Goal: Task Accomplishment & Management: Manage account settings

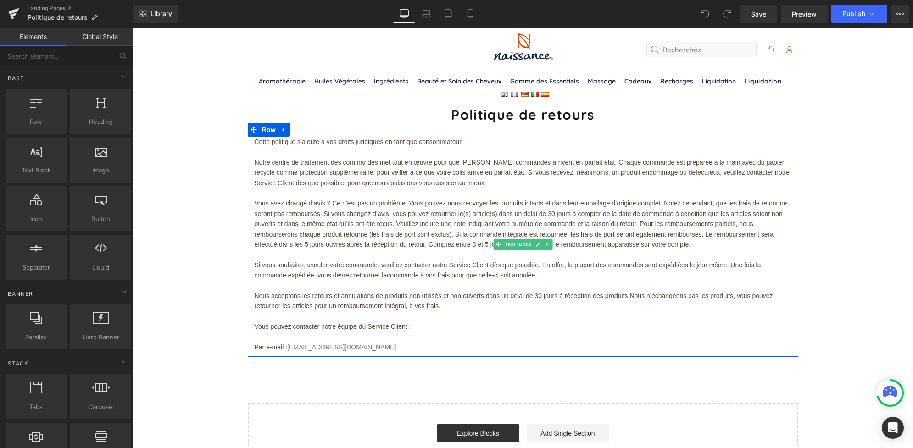
click at [277, 345] on span "Par e-mail :" at bounding box center [271, 347] width 33 height 7
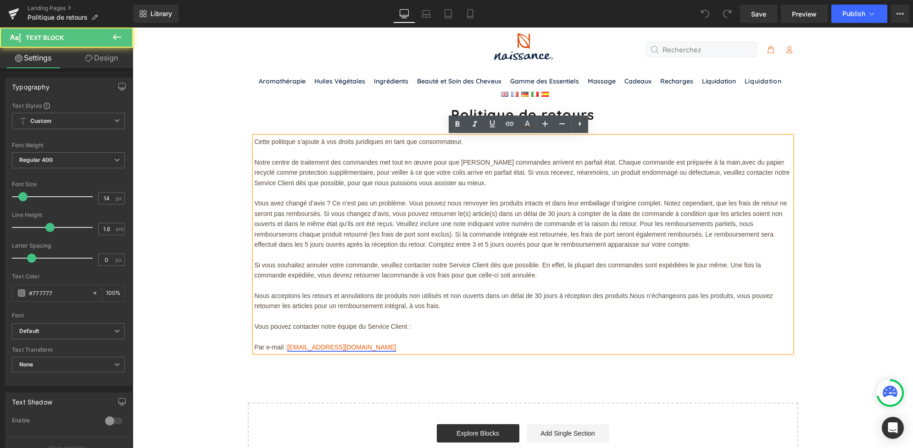
click at [294, 345] on link "[EMAIL_ADDRESS][DOMAIN_NAME]" at bounding box center [341, 347] width 109 height 7
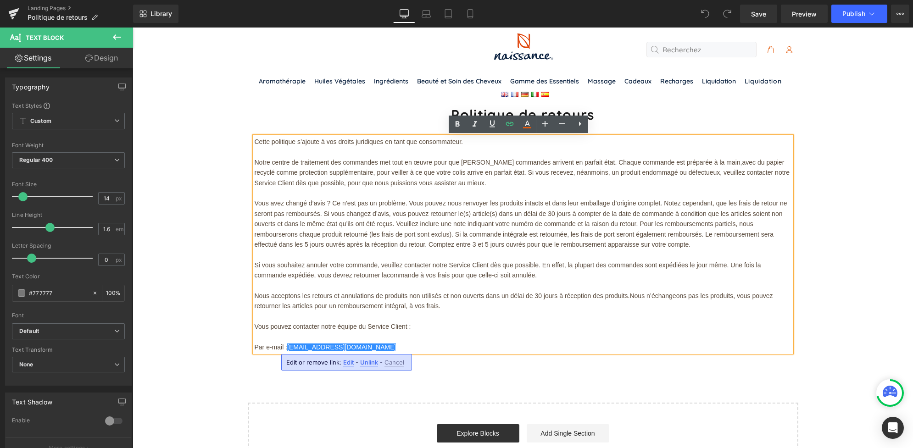
click at [344, 361] on span "Edit" at bounding box center [348, 363] width 11 height 8
click at [317, 366] on input "mailto:[EMAIL_ADDRESS][DOMAIN_NAME]" at bounding box center [341, 365] width 141 height 23
type input "mailto:[EMAIL_ADDRESS][DOMAIN_NAME]"
click at [420, 366] on icon "button" at bounding box center [421, 365] width 11 height 11
click at [298, 347] on link "[EMAIL_ADDRESS][DOMAIN_NAME]" at bounding box center [341, 347] width 109 height 7
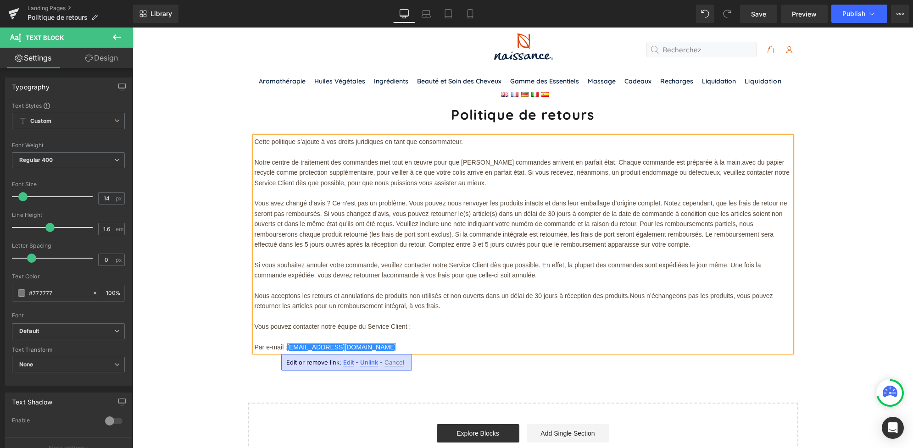
click at [348, 362] on span "Edit" at bounding box center [348, 363] width 11 height 8
type input "mailto:[EMAIL_ADDRESS][DOMAIN_NAME]"
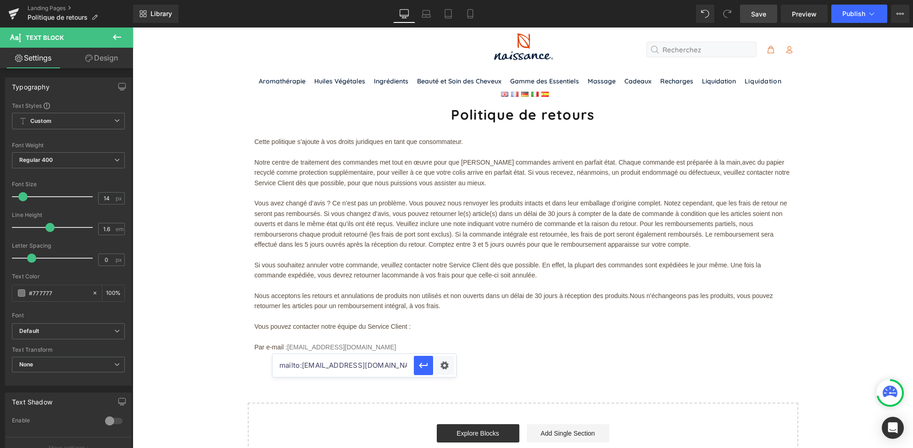
click at [760, 15] on span "Save" at bounding box center [758, 14] width 15 height 10
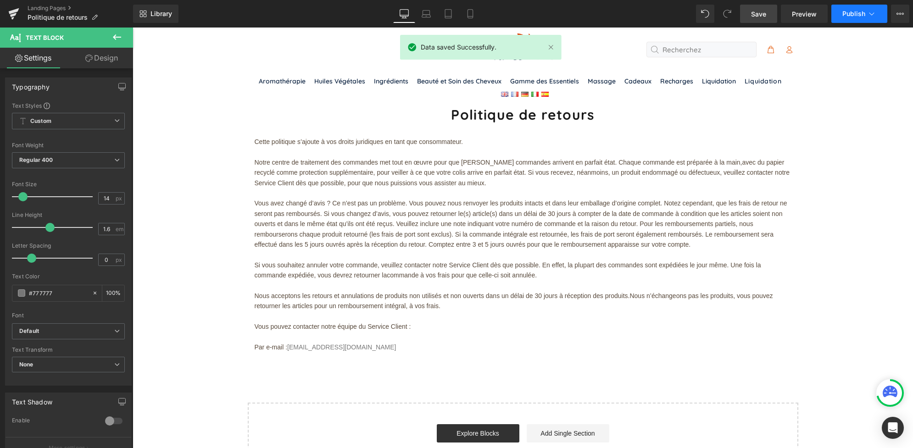
click at [844, 14] on span "Publish" at bounding box center [853, 13] width 23 height 7
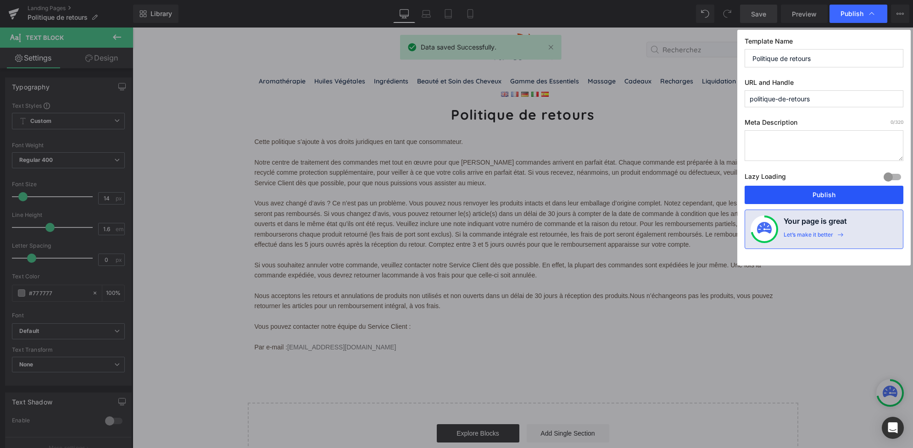
click at [806, 195] on button "Publish" at bounding box center [823, 195] width 159 height 18
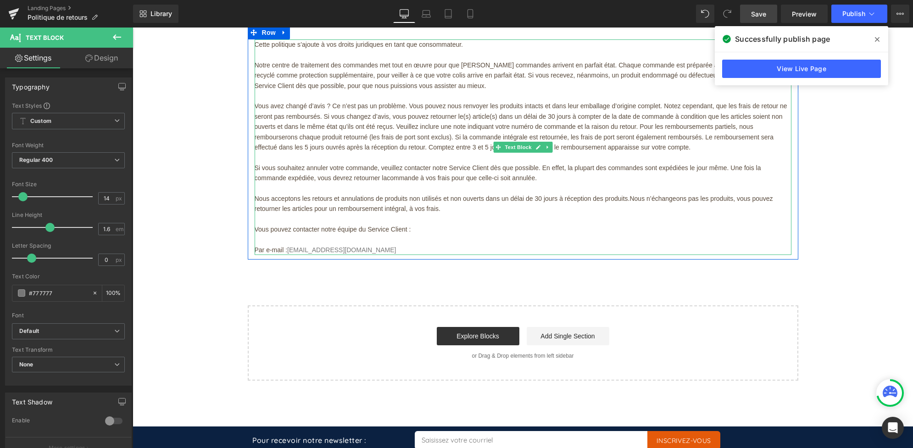
scroll to position [95, 0]
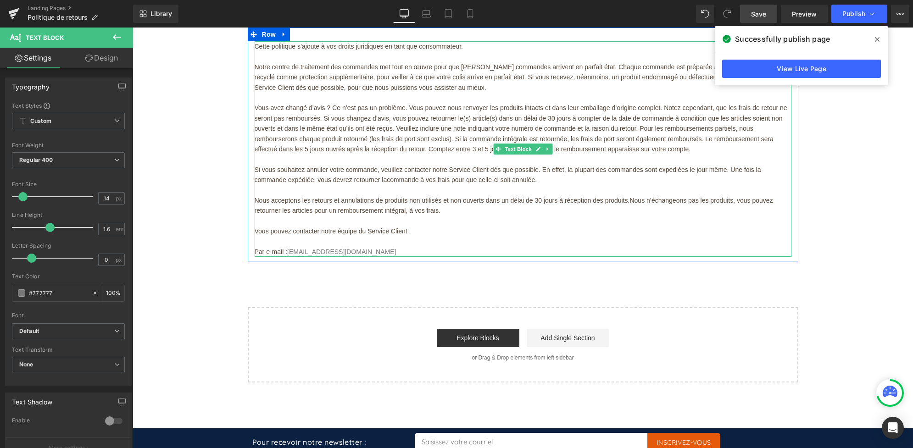
click at [364, 248] on p "Par e-mail : [EMAIL_ADDRESS][DOMAIN_NAME]" at bounding box center [523, 252] width 537 height 10
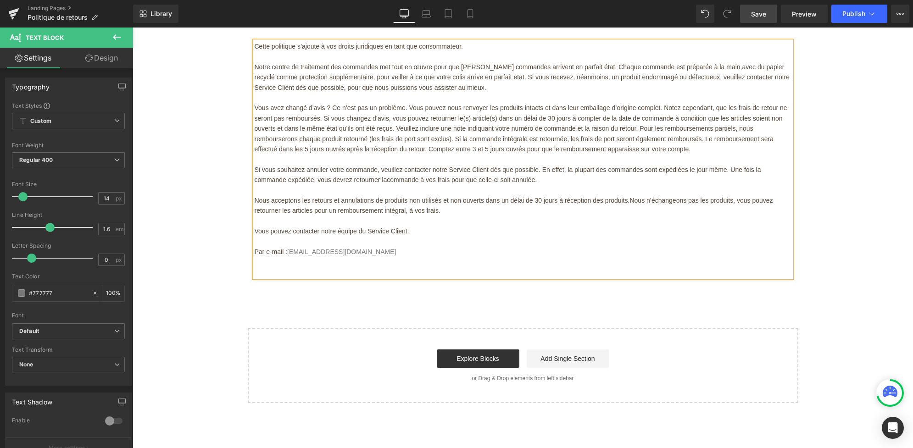
click at [265, 271] on p at bounding box center [523, 272] width 537 height 10
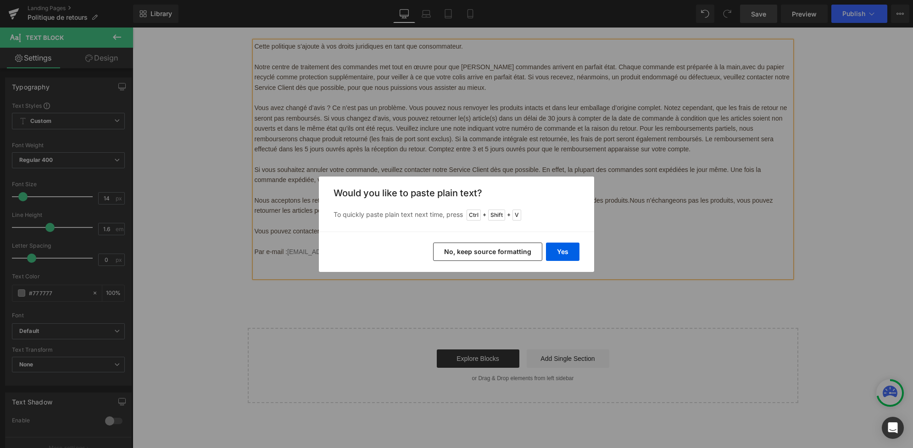
click at [496, 255] on button "No, keep source formatting" at bounding box center [487, 252] width 109 height 18
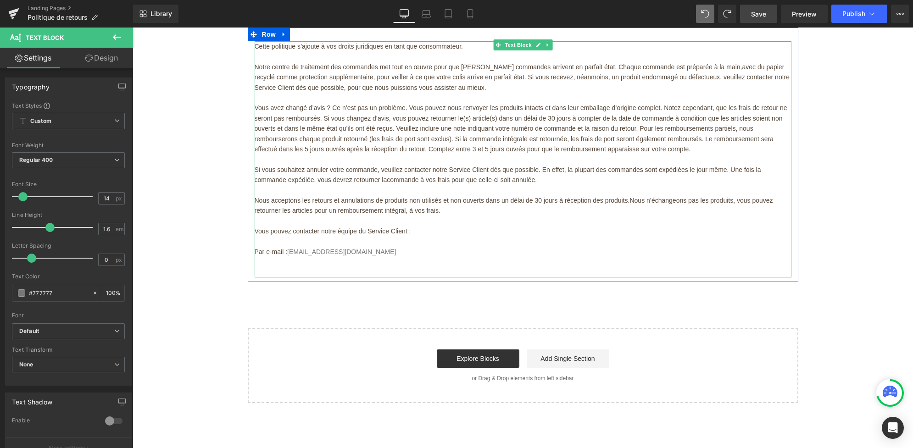
click at [255, 267] on p at bounding box center [523, 272] width 537 height 10
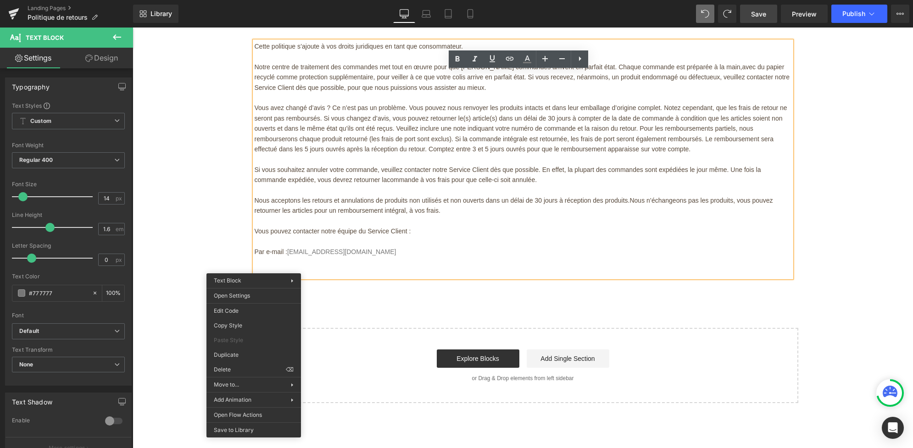
click at [267, 264] on p at bounding box center [523, 262] width 537 height 10
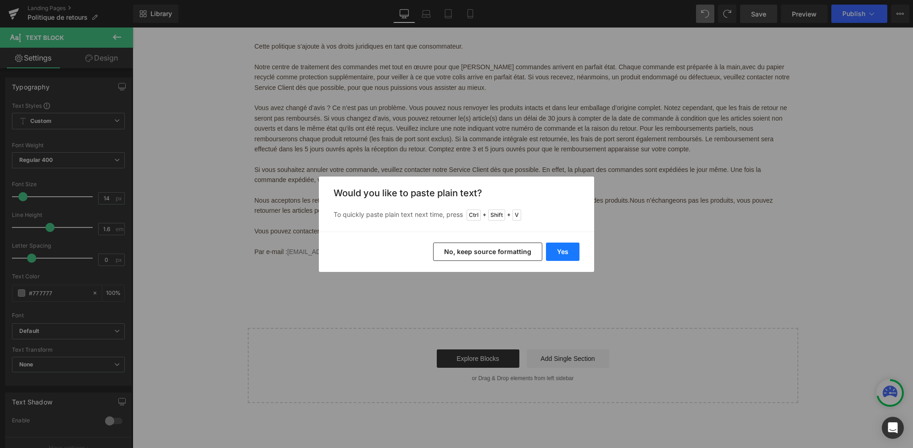
click at [560, 258] on button "Yes" at bounding box center [562, 252] width 33 height 18
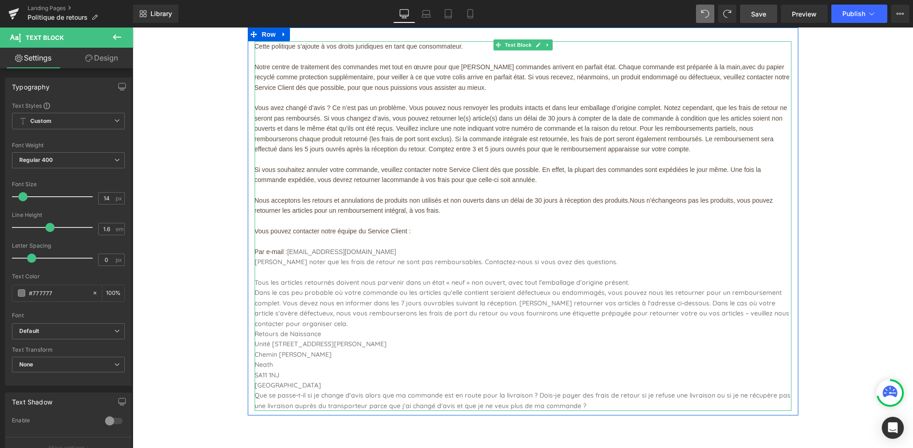
click at [381, 249] on p "Par e-mail : [EMAIL_ADDRESS][DOMAIN_NAME]" at bounding box center [523, 252] width 537 height 10
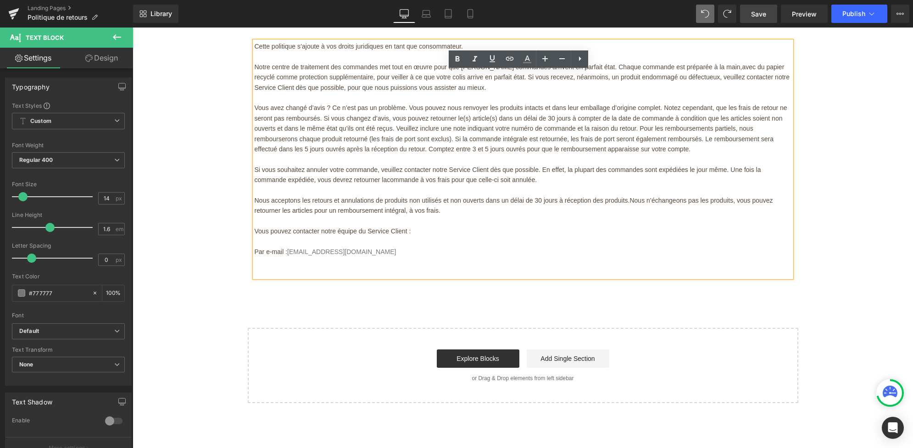
click at [427, 233] on p "Vous pouvez contacter notre équipe du Service Client :" at bounding box center [523, 231] width 537 height 10
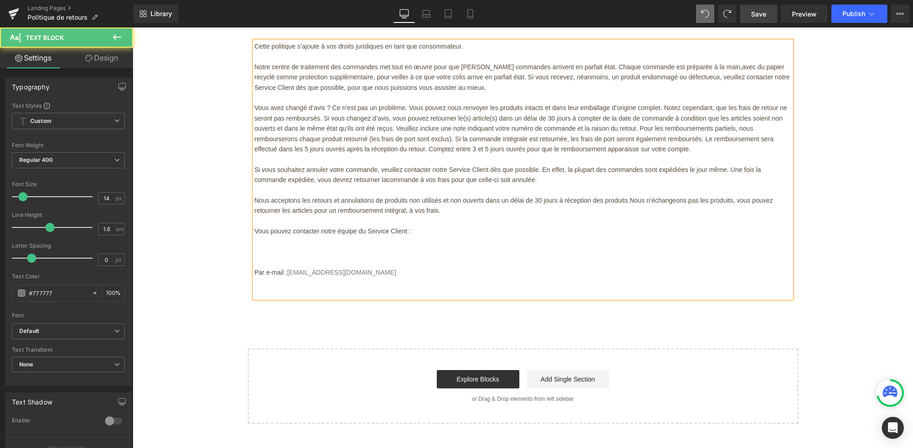
click at [259, 255] on p at bounding box center [523, 252] width 537 height 10
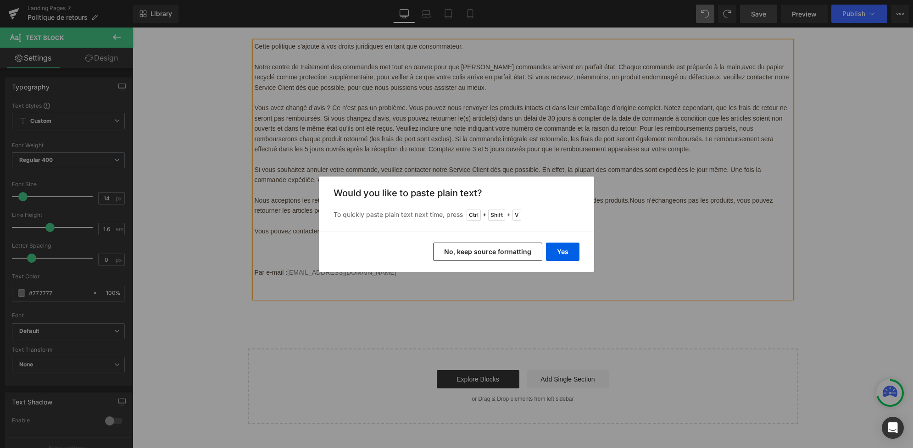
click at [466, 248] on button "No, keep source formatting" at bounding box center [487, 252] width 109 height 18
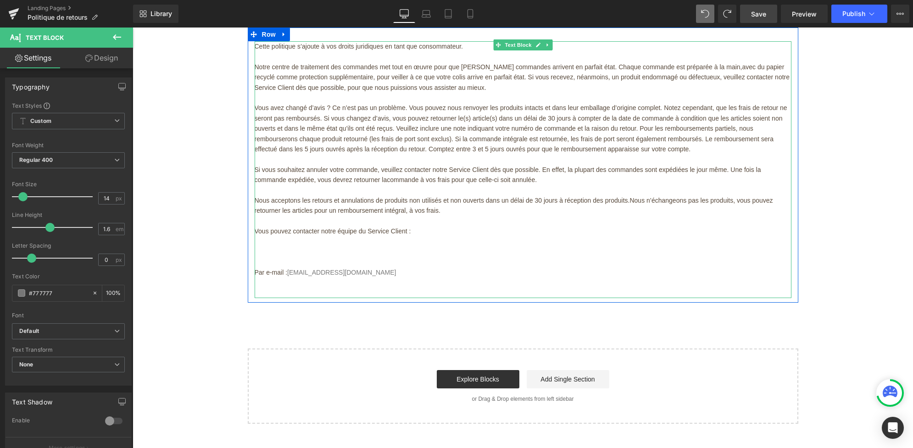
click at [256, 255] on p at bounding box center [523, 252] width 537 height 10
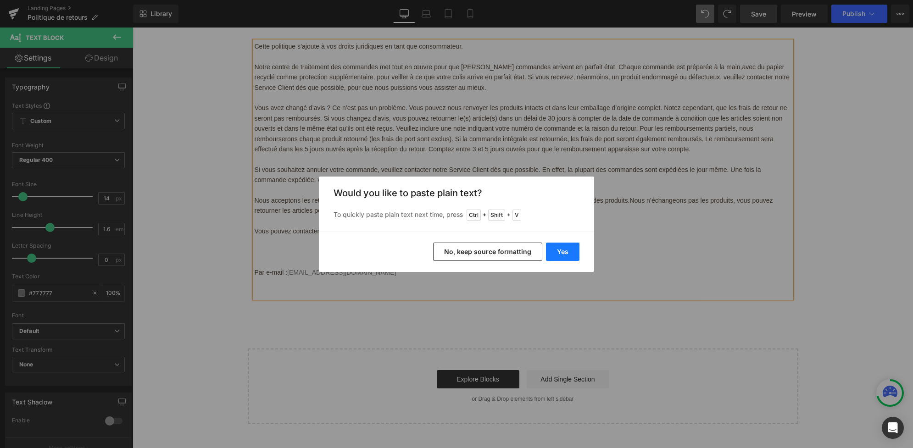
click at [568, 251] on button "Yes" at bounding box center [562, 252] width 33 height 18
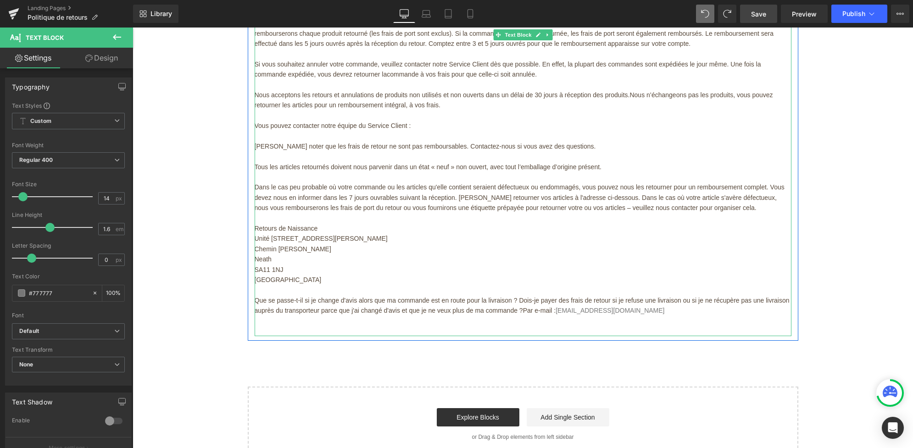
scroll to position [202, 0]
click at [518, 312] on span "Que se passe-t-il si je change d'avis alors que ma commande est en route pour l…" at bounding box center [522, 303] width 535 height 17
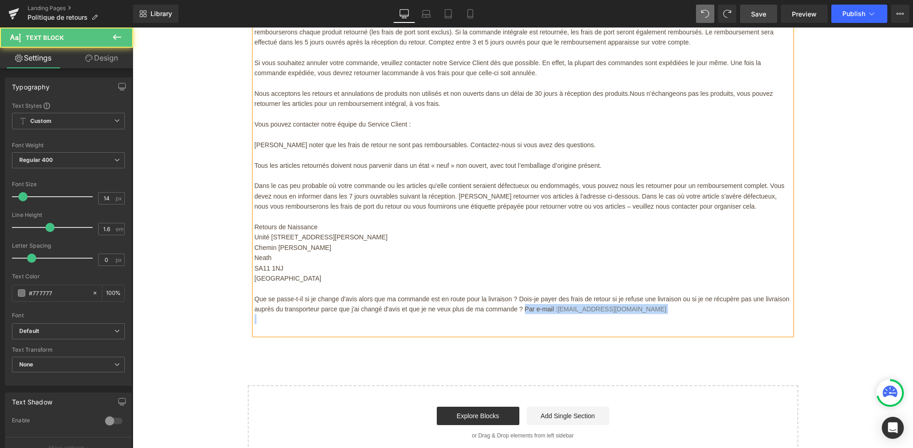
drag, startPoint x: 520, startPoint y: 311, endPoint x: 616, endPoint y: 317, distance: 96.1
click at [616, 317] on div "Cette politique s’ajoute à vos droits juridiques en tant que consommateur. Notr…" at bounding box center [523, 134] width 537 height 400
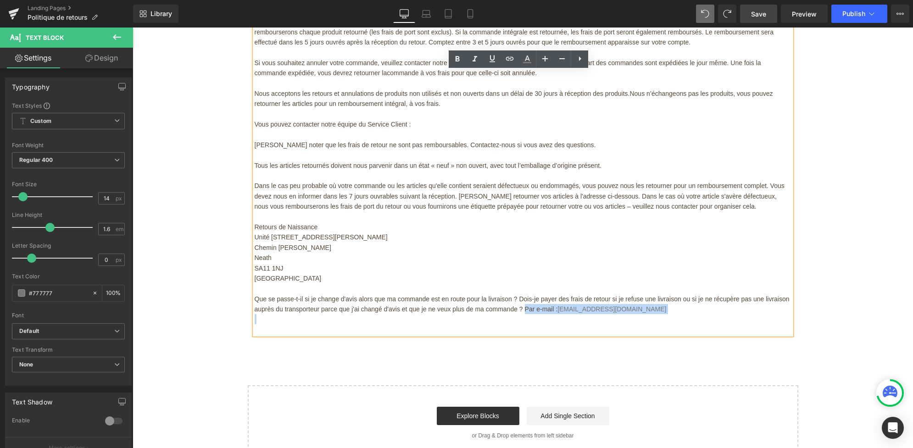
copy p "Par e-mail : [EMAIL_ADDRESS][DOMAIN_NAME]"
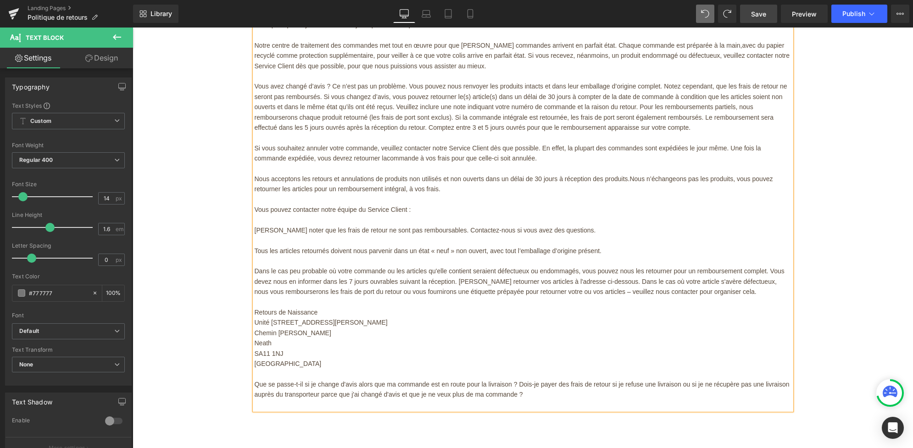
scroll to position [108, 0]
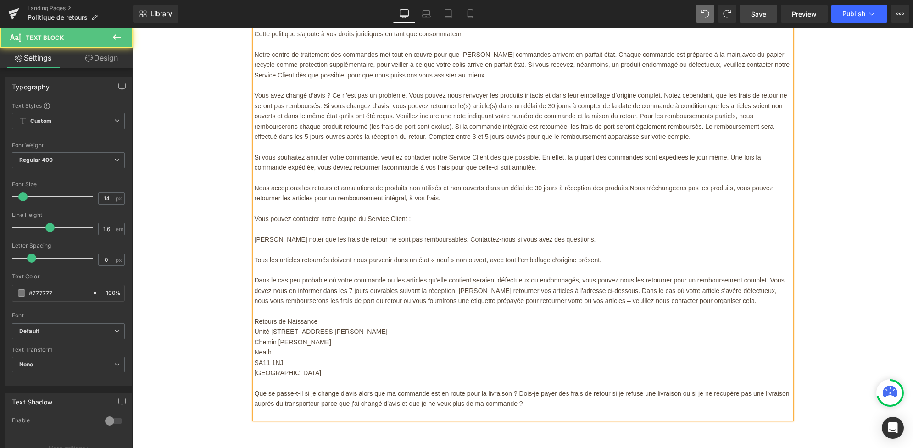
click at [440, 216] on p "Vous pouvez contacter notre équipe du Service Client :" at bounding box center [523, 219] width 537 height 10
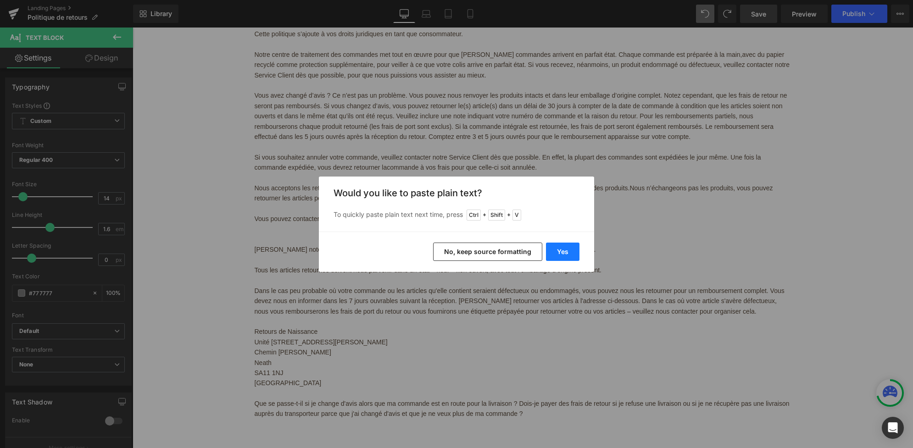
click at [564, 248] on button "Yes" at bounding box center [562, 252] width 33 height 18
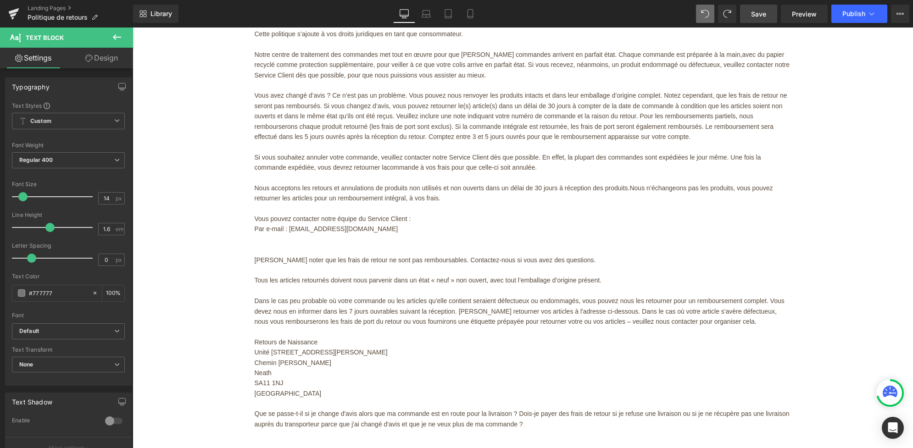
click at [765, 17] on span "Save" at bounding box center [758, 14] width 15 height 10
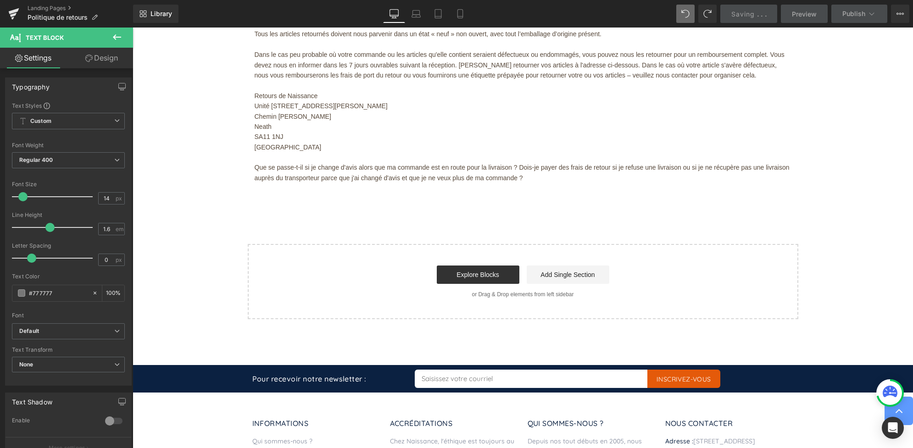
scroll to position [350, 0]
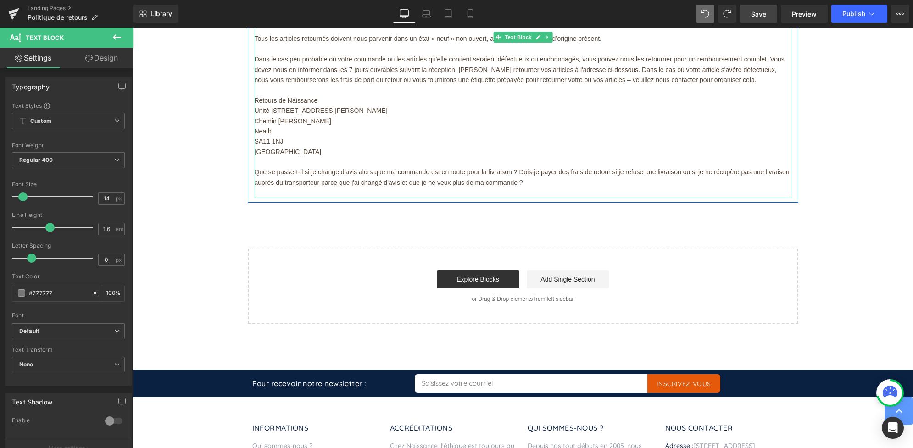
click at [536, 177] on p "Que se passe-t-il si je change d'avis alors que ma commande est en route pour l…" at bounding box center [523, 177] width 537 height 21
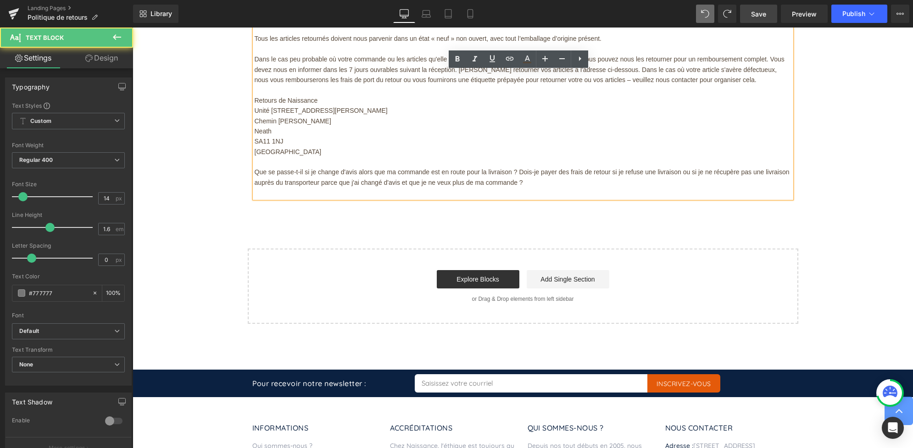
click at [538, 179] on p "Que se passe-t-il si je change d'avis alors que ma commande est en route pour l…" at bounding box center [523, 177] width 537 height 21
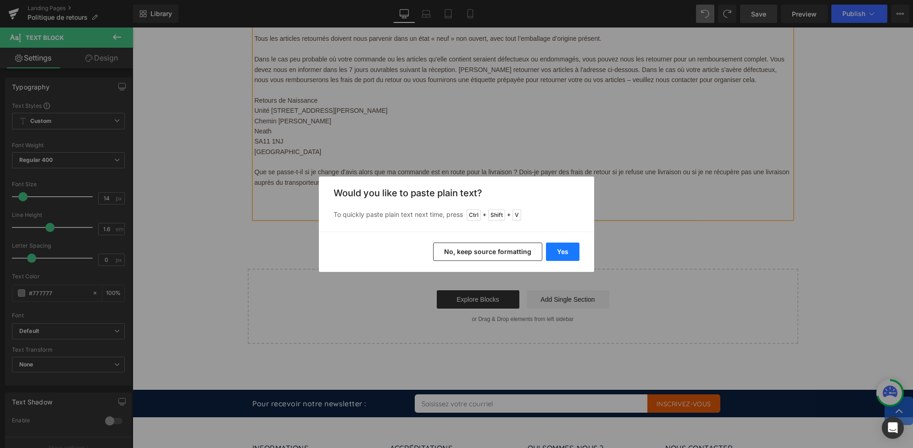
drag, startPoint x: 556, startPoint y: 253, endPoint x: 425, endPoint y: 225, distance: 134.0
click at [556, 253] on button "Yes" at bounding box center [562, 252] width 33 height 18
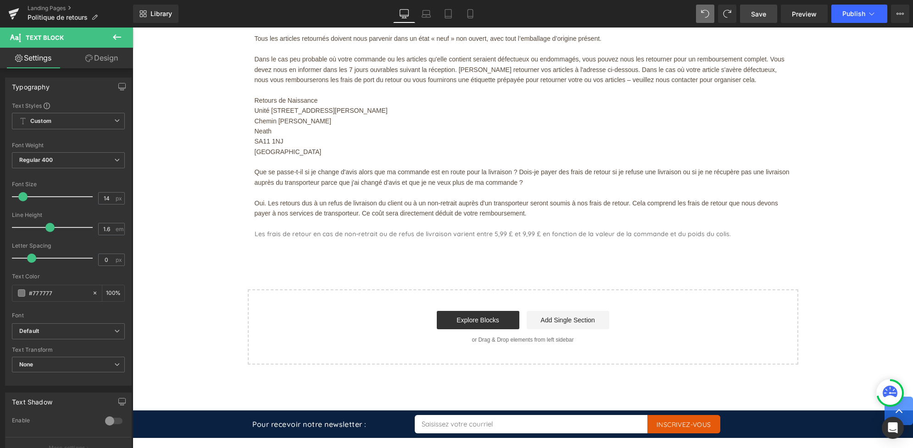
click at [757, 17] on span "Save" at bounding box center [758, 14] width 15 height 10
click at [856, 12] on span "Publish" at bounding box center [853, 13] width 23 height 7
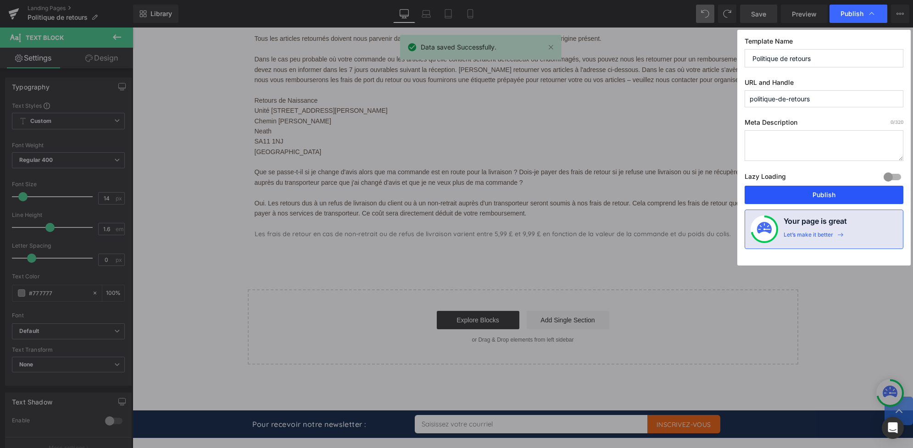
click at [824, 192] on button "Publish" at bounding box center [823, 195] width 159 height 18
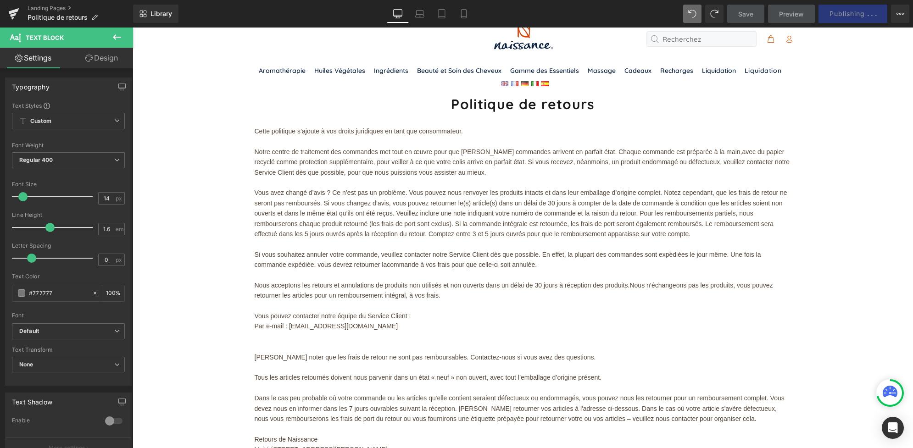
scroll to position [0, 0]
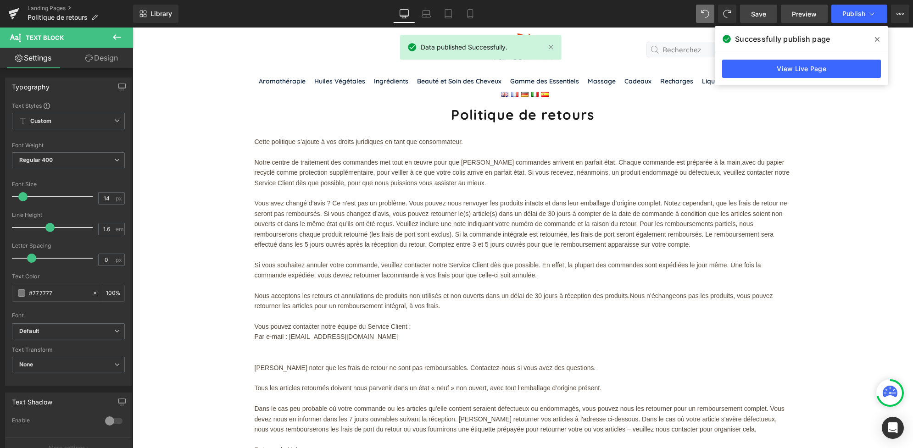
click at [799, 17] on span "Preview" at bounding box center [804, 14] width 25 height 10
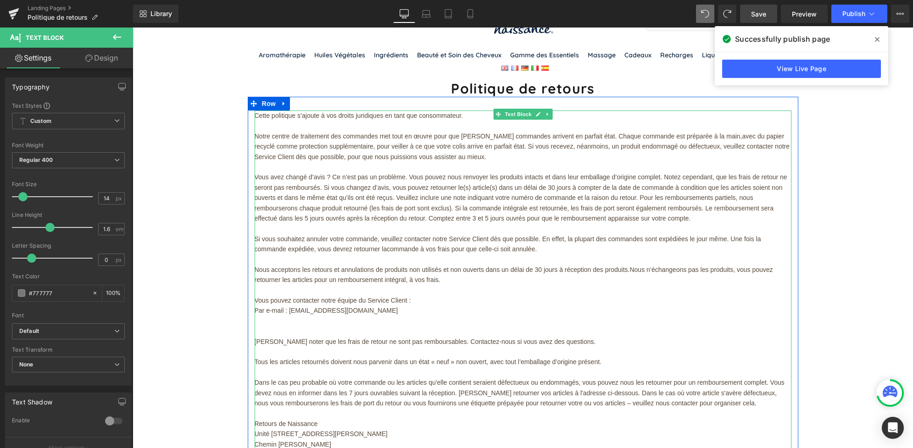
scroll to position [40, 0]
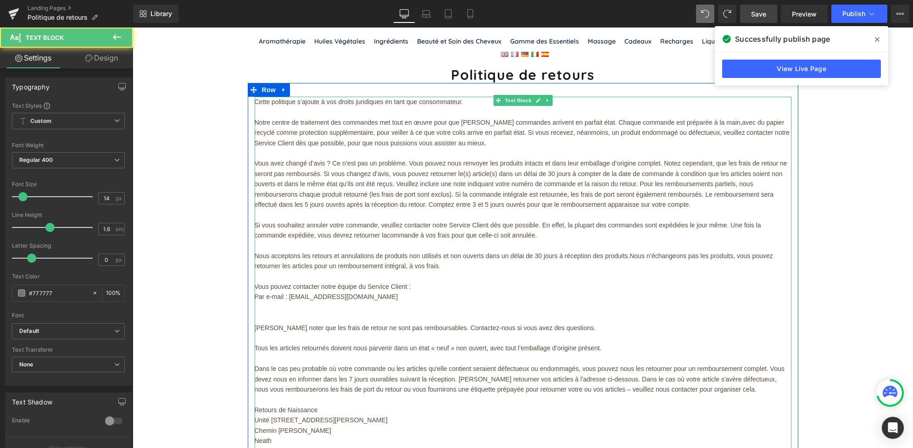
click at [302, 294] on span "Par e-mail : [EMAIL_ADDRESS][DOMAIN_NAME]" at bounding box center [327, 296] width 144 height 7
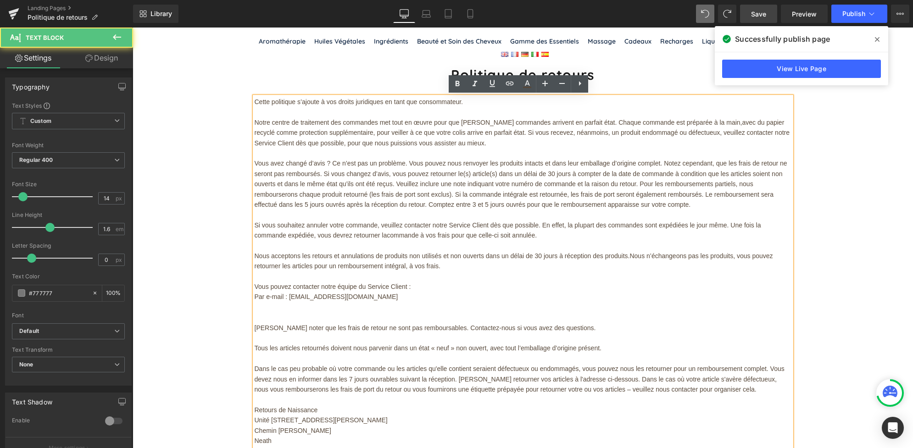
drag, startPoint x: 283, startPoint y: 299, endPoint x: 344, endPoint y: 299, distance: 61.0
click at [344, 299] on span "Par e-mail : [EMAIL_ADDRESS][DOMAIN_NAME]" at bounding box center [327, 296] width 144 height 7
click at [283, 298] on span "Par e-mail : [EMAIL_ADDRESS][DOMAIN_NAME]" at bounding box center [327, 296] width 144 height 7
click at [287, 297] on span "Par e-mail : [EMAIL_ADDRESS][DOMAIN_NAME]" at bounding box center [327, 296] width 144 height 7
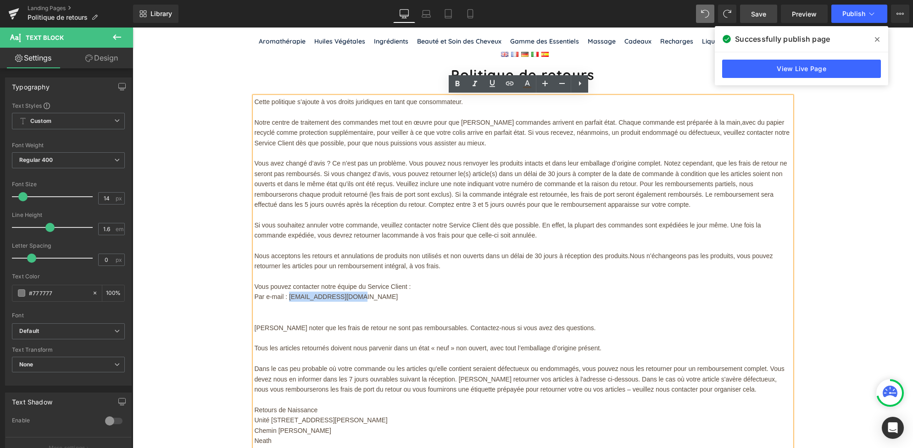
drag, startPoint x: 283, startPoint y: 294, endPoint x: 350, endPoint y: 294, distance: 67.0
click at [350, 294] on span "Par e-mail : [EMAIL_ADDRESS][DOMAIN_NAME]" at bounding box center [327, 296] width 144 height 7
click at [507, 86] on icon at bounding box center [509, 83] width 11 height 11
click at [341, 316] on input "text" at bounding box center [342, 315] width 141 height 23
type input "[EMAIL_ADDRESS][DOMAIN_NAME]"
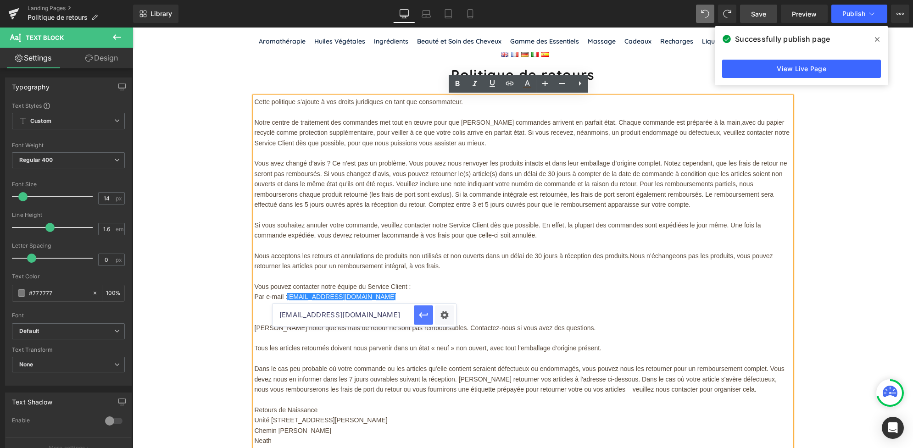
click at [426, 314] on icon "button" at bounding box center [423, 315] width 11 height 11
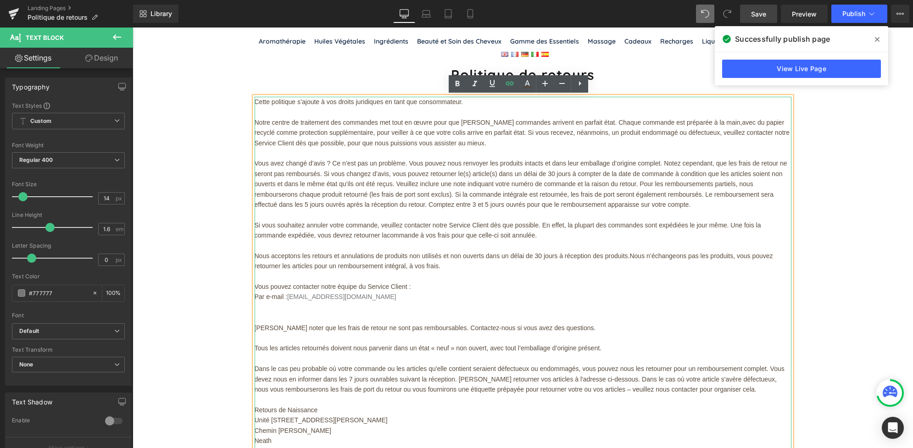
click at [469, 300] on p "Par e-mail : [EMAIL_ADDRESS][DOMAIN_NAME]" at bounding box center [523, 297] width 537 height 10
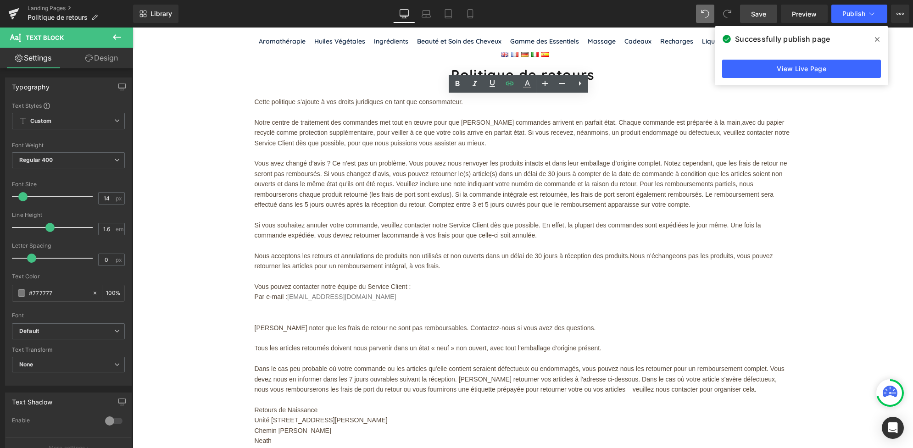
click at [760, 14] on span "Save" at bounding box center [758, 14] width 15 height 10
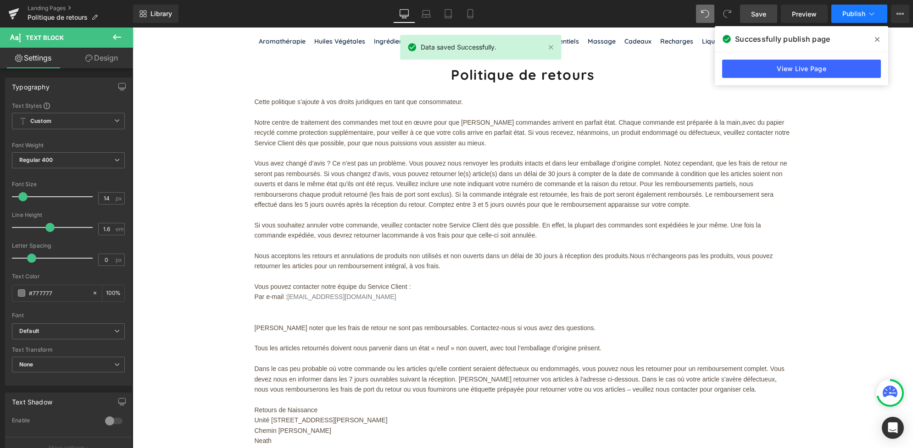
click at [851, 15] on span "Publish" at bounding box center [853, 13] width 23 height 7
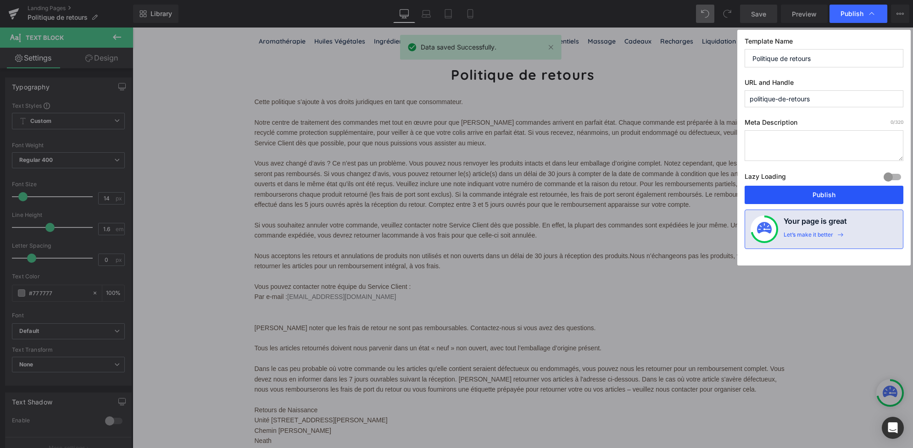
click at [798, 194] on button "Publish" at bounding box center [823, 195] width 159 height 18
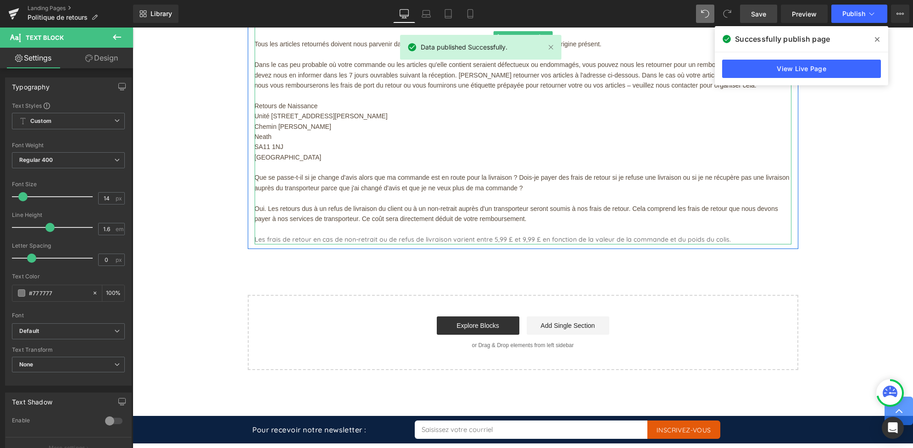
scroll to position [344, 0]
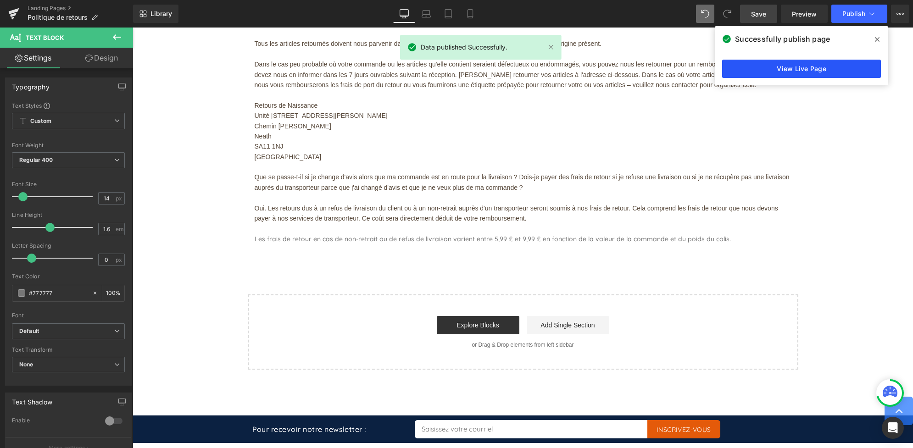
click at [742, 72] on link "View Live Page" at bounding box center [801, 69] width 159 height 18
